Goal: Register for event/course

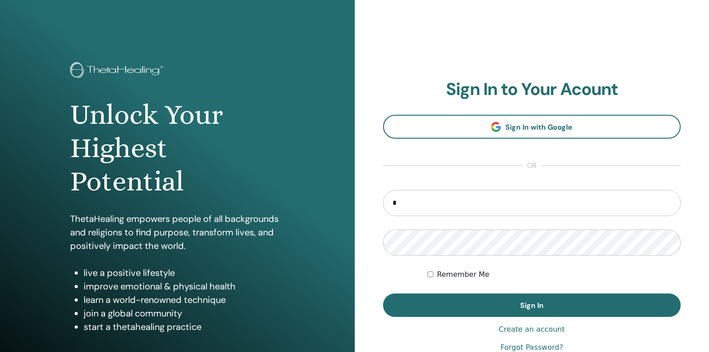
type input "**********"
click at [383, 293] on button "Sign In" at bounding box center [532, 304] width 298 height 23
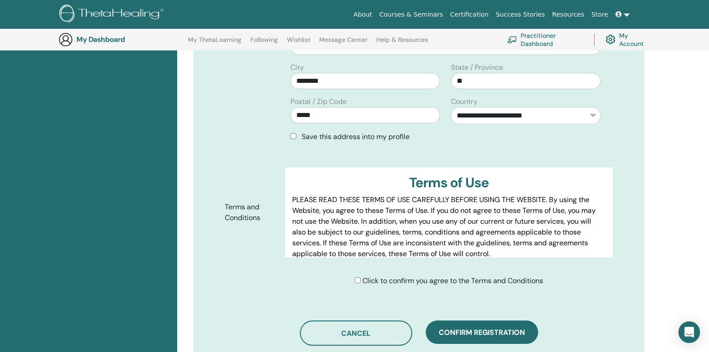
scroll to position [426, 0]
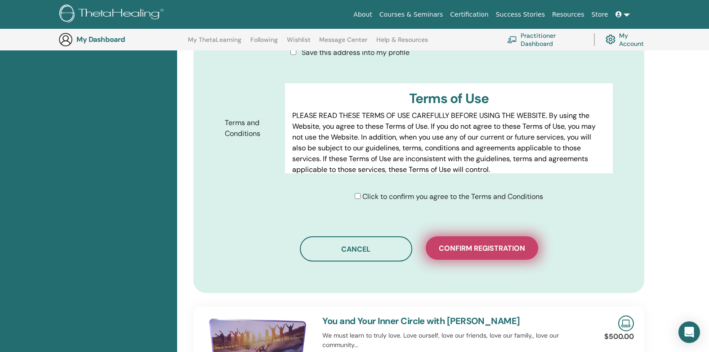
click at [498, 245] on span "Confirm registration" at bounding box center [482, 247] width 86 height 9
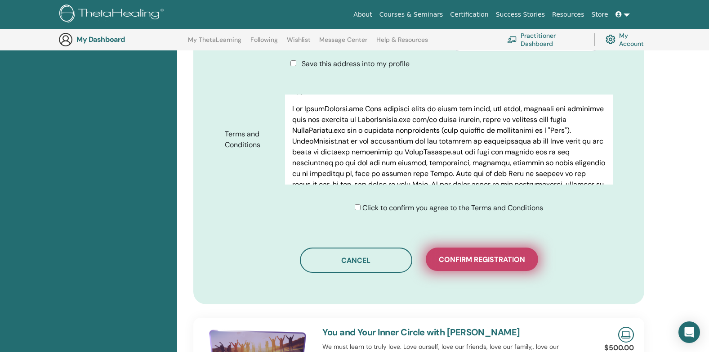
click at [498, 257] on span "Confirm registration" at bounding box center [482, 258] width 86 height 9
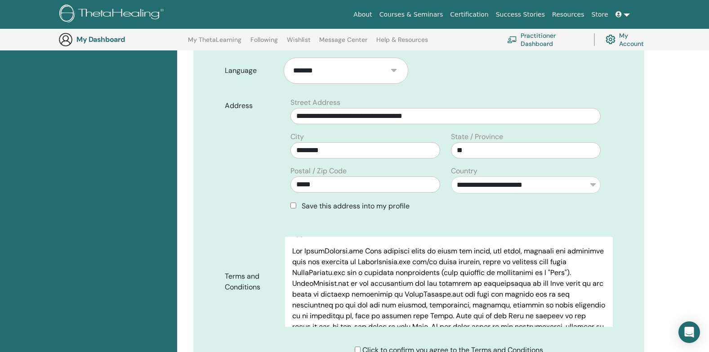
scroll to position [156, 0]
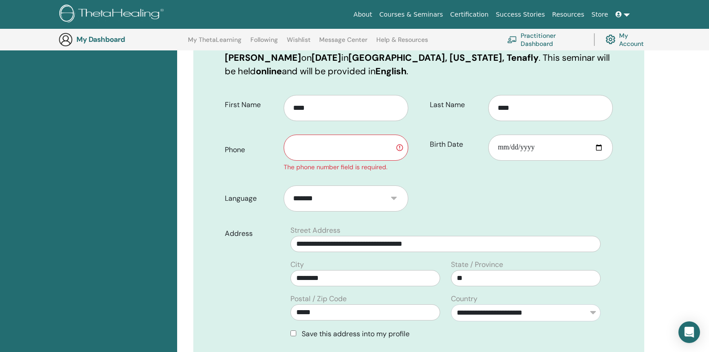
click at [309, 156] on input "text" at bounding box center [346, 147] width 125 height 26
type input "**********"
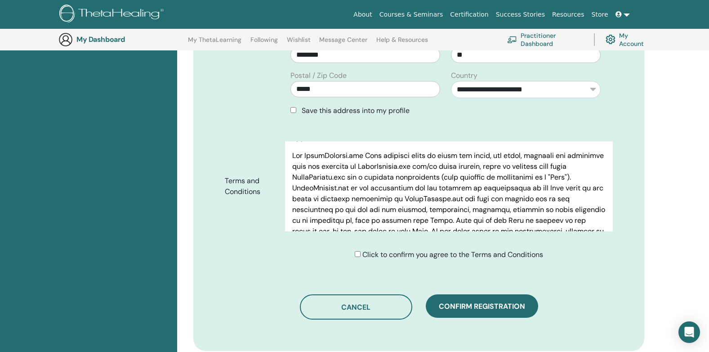
scroll to position [381, 0]
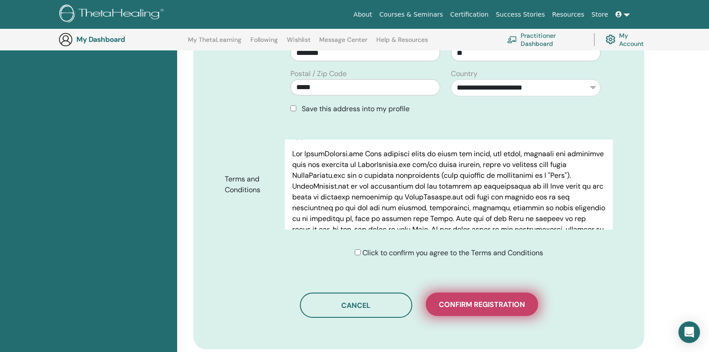
click at [467, 304] on span "Confirm registration" at bounding box center [482, 303] width 86 height 9
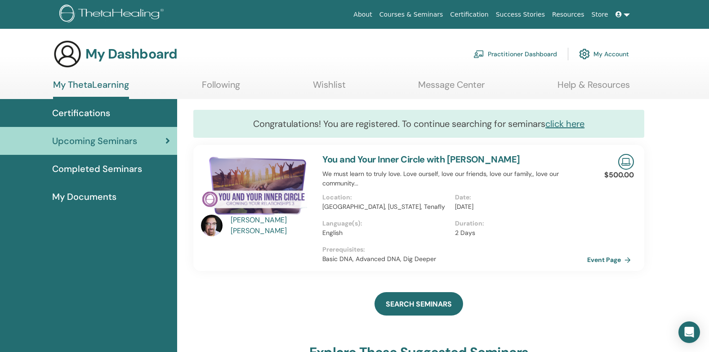
click at [611, 53] on link "My Account" at bounding box center [604, 54] width 50 height 20
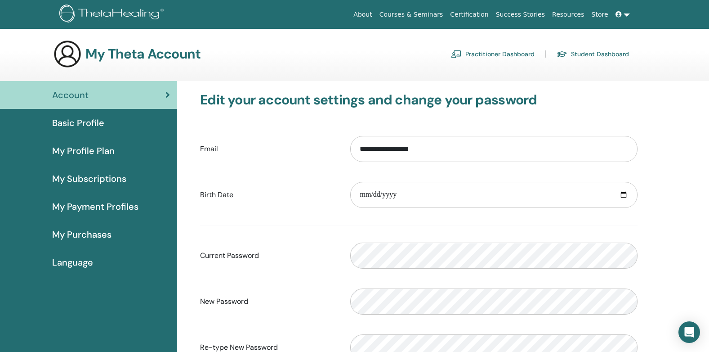
click at [625, 14] on link at bounding box center [623, 14] width 22 height 17
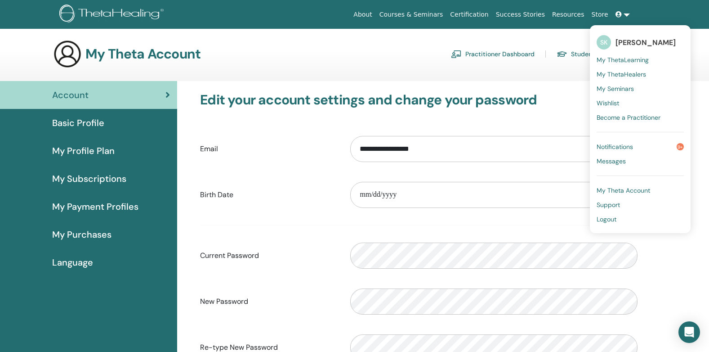
click at [612, 218] on span "Logout" at bounding box center [607, 219] width 20 height 8
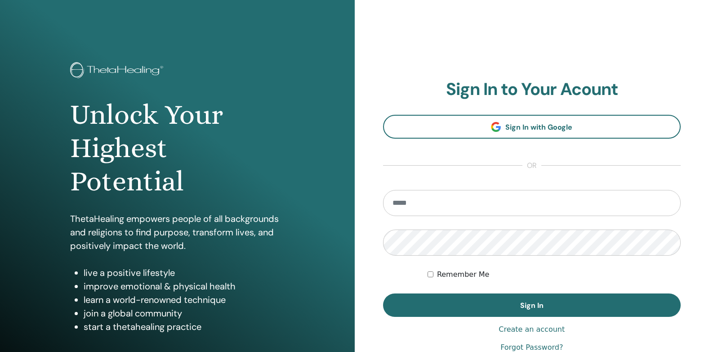
click at [467, 207] on input "email" at bounding box center [532, 203] width 298 height 26
type input "**********"
click at [383, 293] on button "Sign In" at bounding box center [532, 304] width 298 height 23
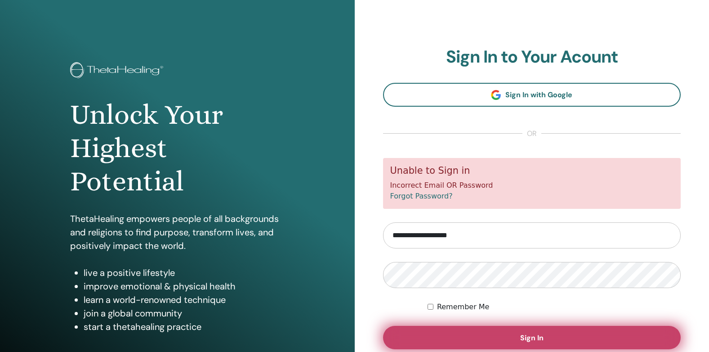
click at [553, 339] on button "Sign In" at bounding box center [532, 337] width 298 height 23
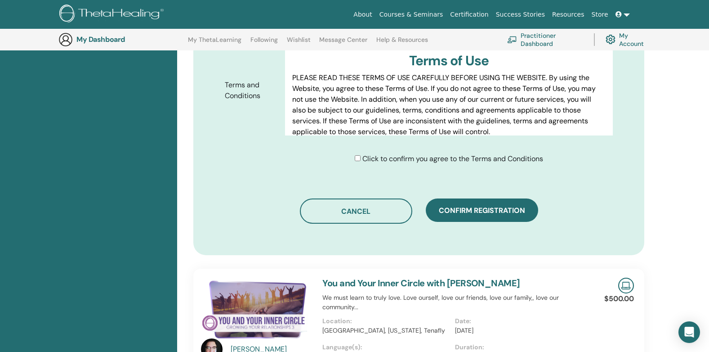
scroll to position [471, 0]
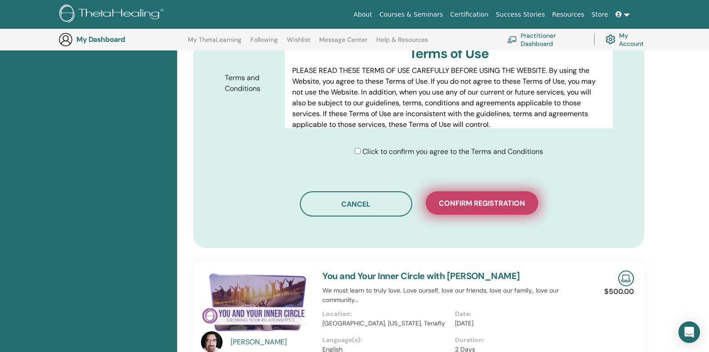
click at [441, 200] on span "Confirm registration" at bounding box center [482, 202] width 86 height 9
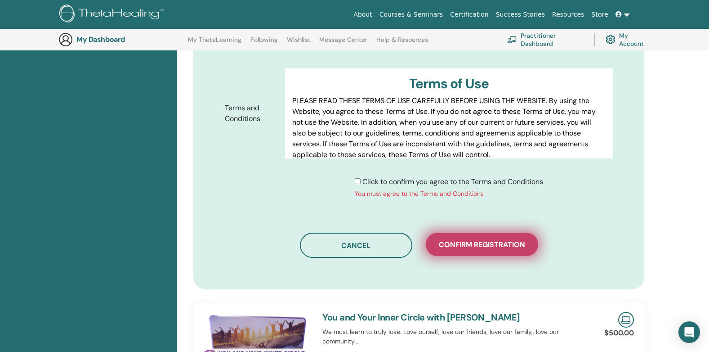
click at [439, 242] on span "Confirm registration" at bounding box center [482, 244] width 86 height 9
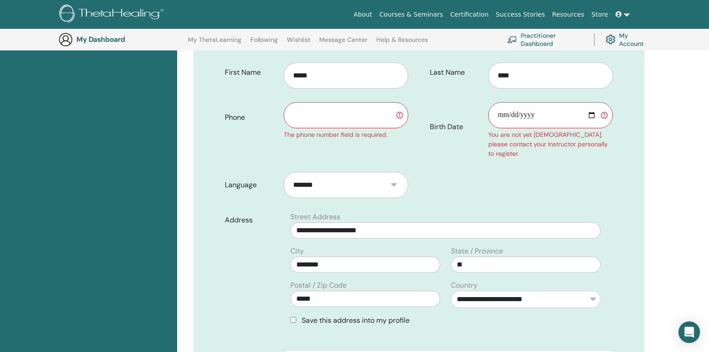
scroll to position [156, 0]
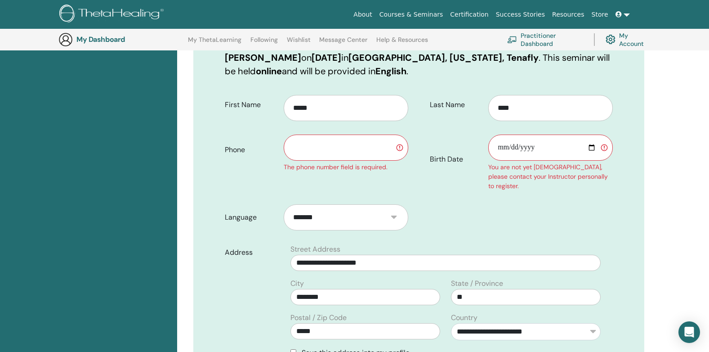
click at [591, 148] on input "Birth Date" at bounding box center [550, 147] width 125 height 26
click at [553, 144] on input "Birth Date" at bounding box center [550, 147] width 125 height 26
type input "**********"
click at [339, 143] on input "text" at bounding box center [346, 147] width 125 height 26
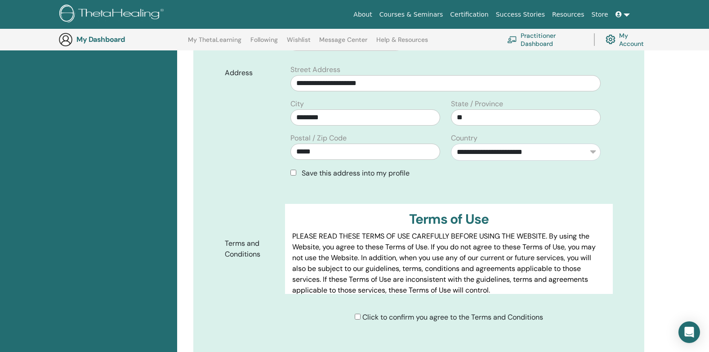
scroll to position [336, 0]
type input "**********"
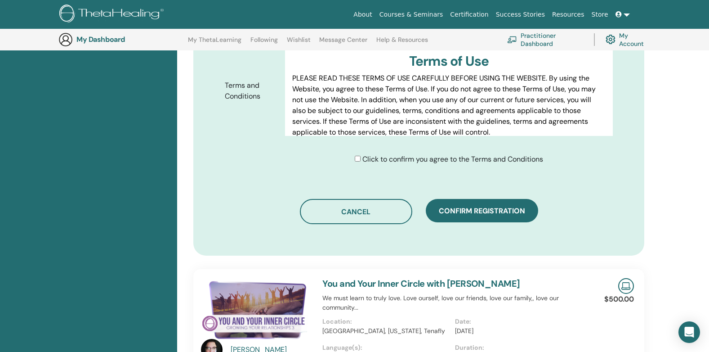
scroll to position [516, 0]
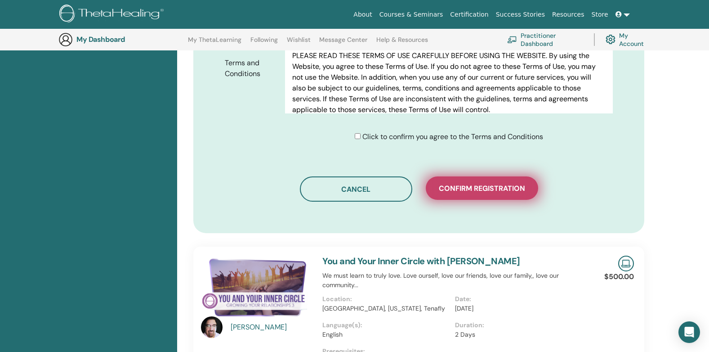
click at [438, 181] on button "Confirm registration" at bounding box center [482, 187] width 112 height 23
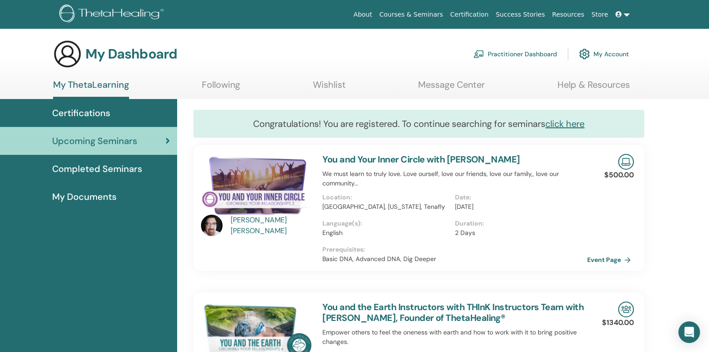
click at [82, 111] on span "Certifications" at bounding box center [81, 112] width 58 height 13
